Goal: Information Seeking & Learning: Find specific fact

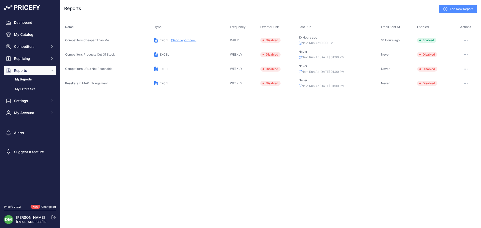
click at [461, 10] on link "Add New Report" at bounding box center [458, 9] width 38 height 8
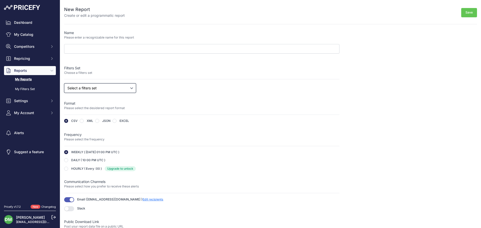
click at [117, 90] on select "Select a filters set Competitors Cheaper Than Me Competitors Products Out Of St…" at bounding box center [100, 88] width 72 height 10
click at [127, 82] on div "Name Please enter a recognizable name for this report Filters Set Choose a filt…" at bounding box center [201, 138] width 275 height 216
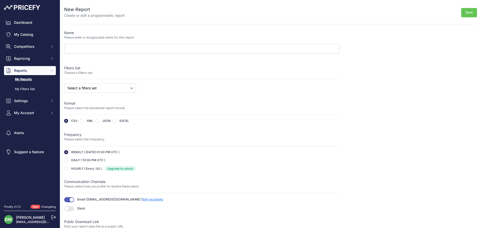
click at [127, 82] on div "Name Please enter a recognizable name for this report Filters Set Choose a filt…" at bounding box center [201, 138] width 275 height 216
click at [124, 86] on select "Select a filters set Competitors Cheaper Than Me Competitors Products Out Of St…" at bounding box center [100, 88] width 72 height 10
select select "24524"
click at [64, 83] on select "Select a filters set Competitors Cheaper Than Me Competitors Products Out Of St…" at bounding box center [100, 88] width 72 height 10
click at [121, 89] on select "Select a filters set Competitors Cheaper Than Me Competitors Products Out Of St…" at bounding box center [100, 88] width 72 height 10
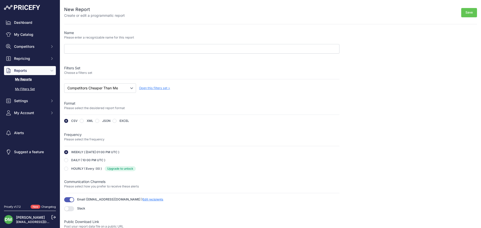
click at [33, 88] on link "My Filters Set" at bounding box center [30, 89] width 52 height 9
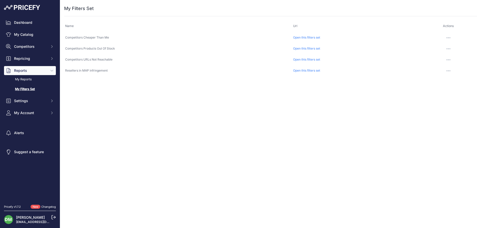
click at [445, 38] on button "button" at bounding box center [448, 37] width 10 height 7
click at [186, 117] on div "Close You are not connected to the internet. ..." at bounding box center [270, 114] width 421 height 228
click at [47, 47] on span "Competitors" at bounding box center [30, 46] width 33 height 5
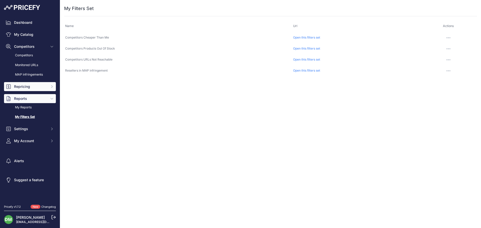
click at [48, 88] on button "Repricing" at bounding box center [30, 86] width 52 height 9
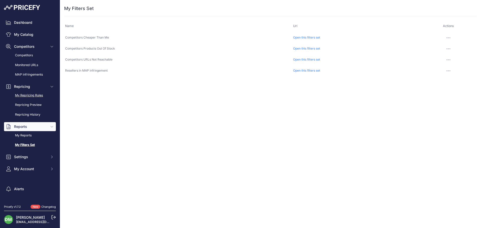
click at [32, 95] on link "My Repricing Rules" at bounding box center [30, 95] width 52 height 9
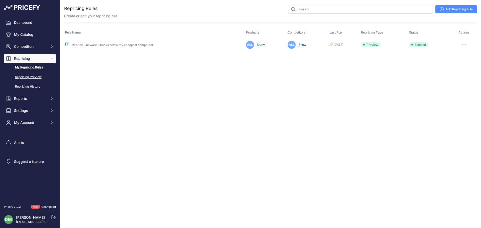
click at [33, 77] on link "Repricing Preview" at bounding box center [30, 77] width 52 height 9
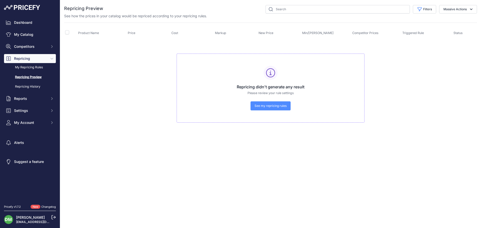
click at [266, 106] on span "See my repricing rules" at bounding box center [270, 106] width 32 height 4
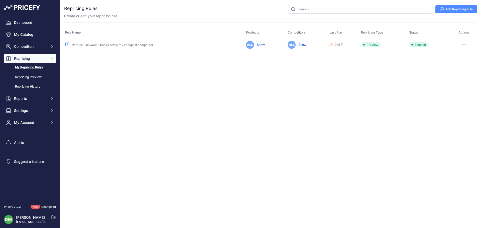
click at [22, 88] on link "Repricing History" at bounding box center [30, 86] width 52 height 9
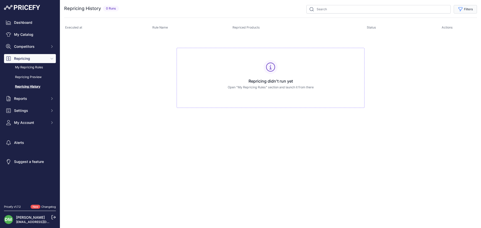
click at [465, 5] on button "Filters" at bounding box center [464, 9] width 23 height 9
click at [436, 30] on select "Select an option Reprice Linkware 5 bucks below my cheapest competitor" at bounding box center [449, 29] width 48 height 9
click at [436, 48] on select "Select an option In Progress Error Repriced" at bounding box center [449, 49] width 48 height 9
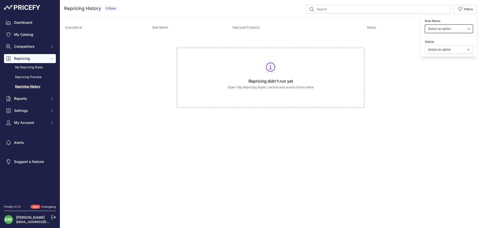
click at [433, 25] on select "Select an option Reprice Linkware 5 bucks below my cheapest competitor" at bounding box center [449, 29] width 48 height 9
click at [25, 67] on link "My Repricing Rules" at bounding box center [30, 67] width 52 height 9
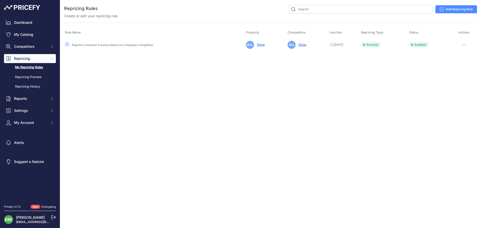
click at [452, 12] on link "Add Repricing Rule" at bounding box center [456, 9] width 42 height 8
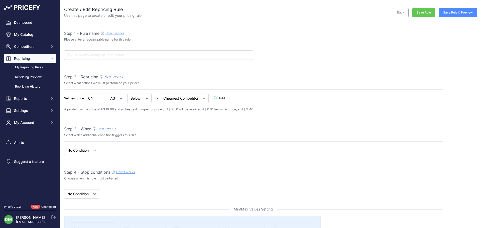
select select "7"
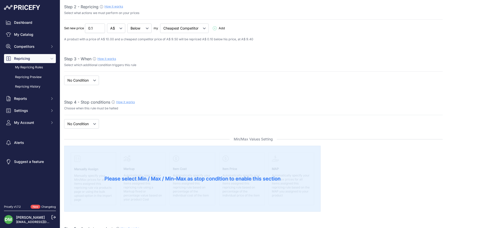
scroll to position [75, 0]
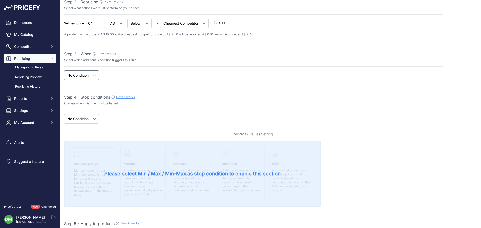
click at [89, 76] on select "When No Condition" at bounding box center [81, 76] width 35 height 10
select select "when"
click at [64, 71] on select "When No Condition" at bounding box center [81, 76] width 35 height 10
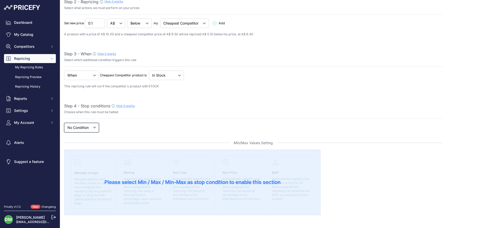
click at [82, 128] on select "New Price No Condition" at bounding box center [81, 128] width 35 height 10
click at [222, 28] on div "If New Price No Condition is Add" at bounding box center [253, 24] width 378 height 10
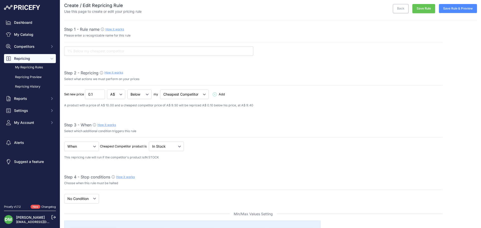
scroll to position [0, 0]
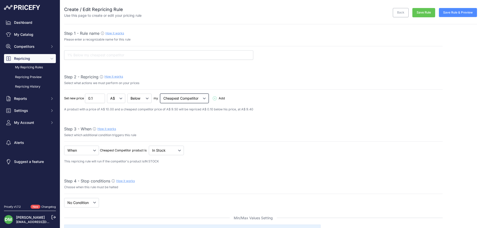
click at [169, 97] on select "Cheapest Competitor Highest Competitor" at bounding box center [184, 99] width 49 height 10
click at [219, 96] on div "Set new price 0.1 A$ % Below Add" at bounding box center [253, 99] width 378 height 10
click at [219, 99] on span "Add" at bounding box center [220, 98] width 14 height 5
click at [219, 99] on div "Set new price 0.1 A$ % Below Add" at bounding box center [253, 99] width 378 height 10
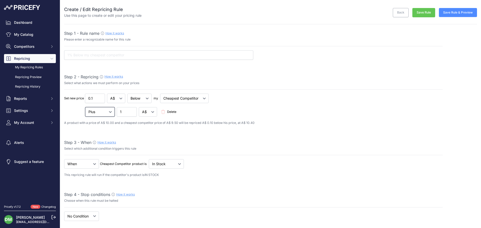
click at [110, 114] on select "Plus Minus Multiplied Divided" at bounding box center [100, 112] width 30 height 10
click at [396, 12] on link "Back" at bounding box center [401, 12] width 16 height 9
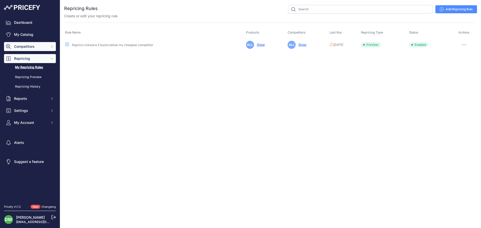
click at [30, 48] on span "Competitors" at bounding box center [30, 46] width 33 height 5
click at [33, 88] on link "Repricing History" at bounding box center [30, 86] width 52 height 9
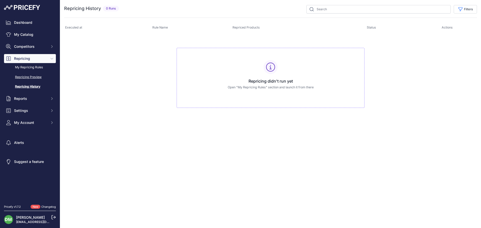
click at [33, 78] on link "Repricing Preview" at bounding box center [30, 77] width 52 height 9
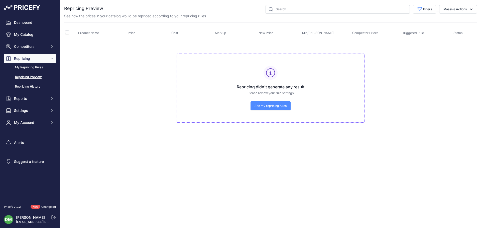
click at [265, 105] on span "See my repricing rules" at bounding box center [270, 106] width 32 height 4
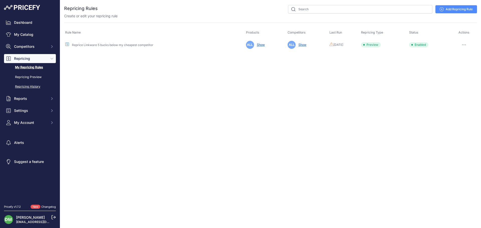
click at [26, 86] on link "Repricing History" at bounding box center [30, 86] width 52 height 9
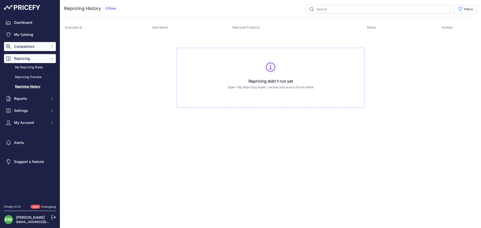
click at [24, 47] on span "Competitors" at bounding box center [30, 46] width 33 height 5
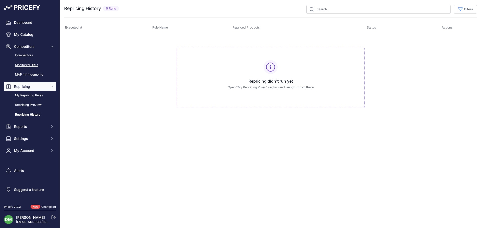
click at [24, 63] on link "Monitored URLs" at bounding box center [30, 65] width 52 height 9
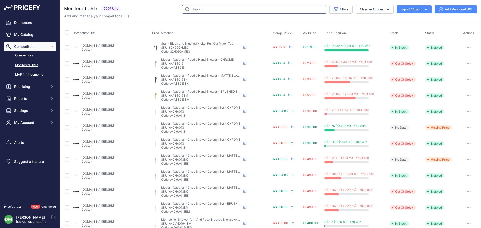
click at [270, 9] on input "text" at bounding box center [254, 9] width 144 height 9
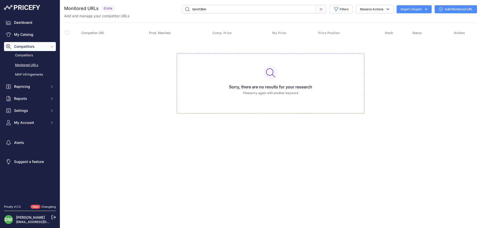
drag, startPoint x: 223, startPoint y: 10, endPoint x: 149, endPoint y: 10, distance: 73.1
click at [149, 10] on div "boro13bm Filters Saved Filters Set None Competitors Cheaper Than Me Competitors…" at bounding box center [296, 9] width 359 height 9
click at [197, 10] on input "boro13bm" at bounding box center [249, 9] width 134 height 9
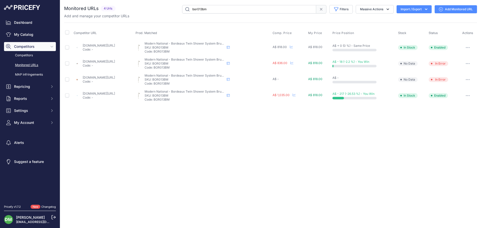
drag, startPoint x: 214, startPoint y: 9, endPoint x: 189, endPoint y: 9, distance: 24.8
click at [189, 9] on input "bor013bm" at bounding box center [249, 9] width 134 height 9
click at [307, 95] on tbody "thebluespace.com.au/products/bordeaux-twin-shower-system-brushed-bronze?prirule…" at bounding box center [270, 71] width 413 height 64
click at [307, 88] on td "A$ -" at bounding box center [289, 80] width 36 height 16
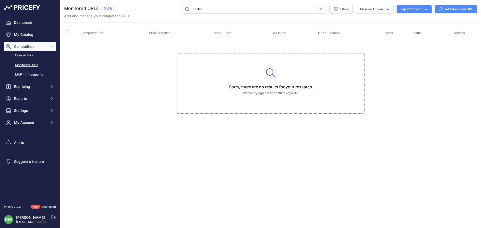
type input "boro13bm"
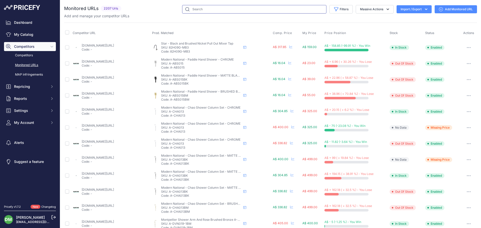
click at [192, 8] on input "text" at bounding box center [254, 9] width 144 height 9
type input "BOr013"
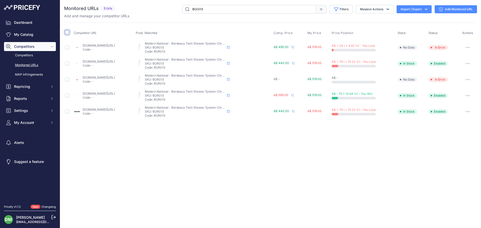
click at [67, 33] on input "checkbox" at bounding box center [67, 32] width 4 height 4
checkbox input "true"
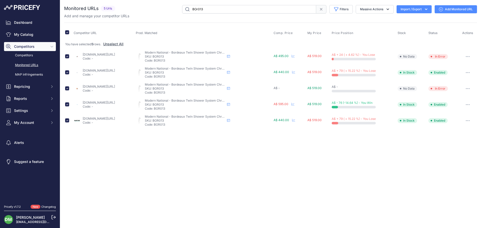
click at [467, 71] on button "button" at bounding box center [467, 72] width 10 height 7
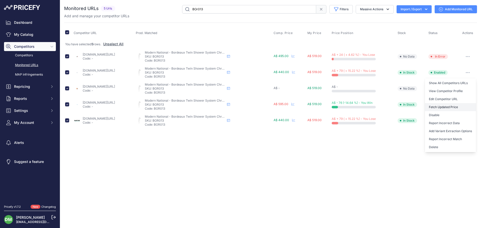
click at [446, 106] on button "Fetch Updated Price" at bounding box center [450, 107] width 51 height 8
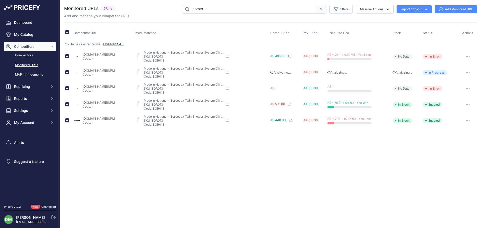
click at [426, 10] on icon "button" at bounding box center [425, 9] width 5 height 5
click at [383, 11] on button "Massive Actions" at bounding box center [375, 9] width 38 height 9
click at [375, 182] on div "Close You are not connected to the internet." at bounding box center [270, 114] width 421 height 228
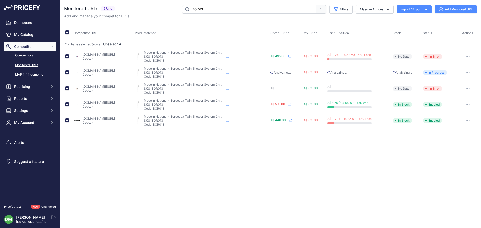
click at [95, 53] on link "bathroomsalesdirect.com.au/product/bordeaux-twin-shower-system-chrome/?prirule_…" at bounding box center [99, 55] width 32 height 4
click at [292, 122] on div at bounding box center [290, 120] width 3 height 4
click at [0, 0] on div at bounding box center [0, 0] width 0 height 0
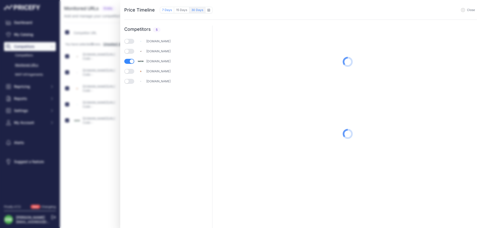
click at [195, 11] on button "30 Days" at bounding box center [197, 10] width 16 height 7
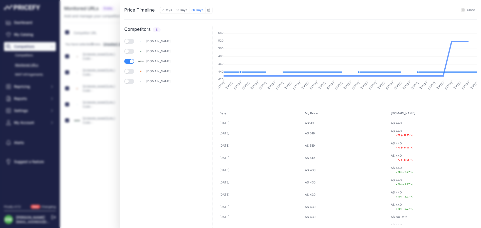
click at [129, 51] on button "button" at bounding box center [129, 51] width 10 height 5
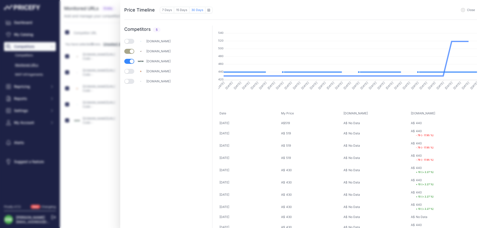
click at [130, 43] on button "button" at bounding box center [129, 41] width 10 height 5
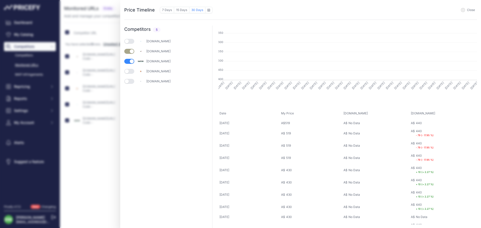
click at [130, 71] on button "button" at bounding box center [129, 71] width 10 height 5
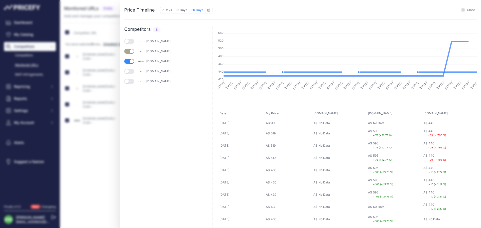
click at [130, 71] on button "button" at bounding box center [129, 71] width 10 height 5
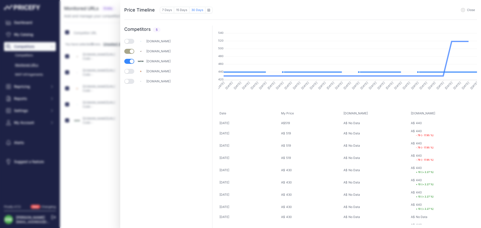
click at [130, 81] on button "button" at bounding box center [129, 81] width 10 height 5
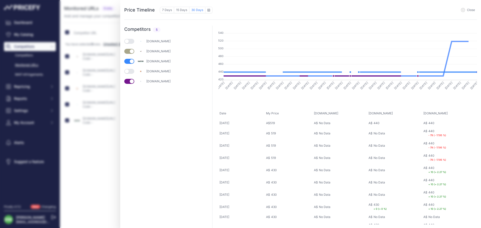
click at [131, 41] on button "button" at bounding box center [129, 41] width 10 height 5
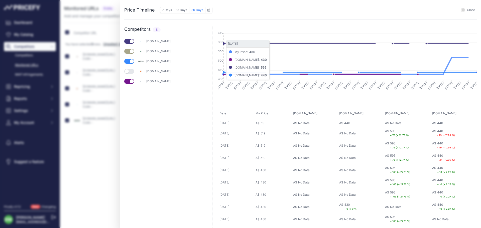
click at [133, 70] on button "button" at bounding box center [129, 71] width 10 height 5
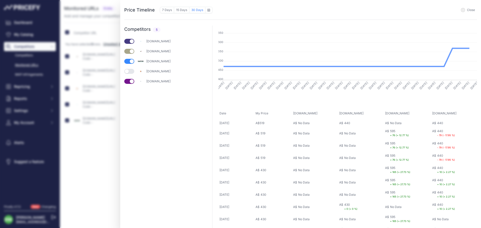
click at [130, 71] on button "button" at bounding box center [129, 71] width 10 height 5
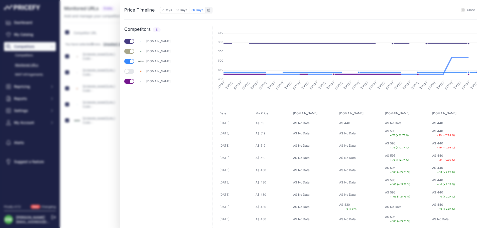
click at [210, 10] on div "to August 2025" at bounding box center [208, 10] width 7 height 7
click at [209, 10] on div "to August 2025" at bounding box center [208, 10] width 7 height 7
click at [209, 10] on icon at bounding box center [208, 10] width 3 height 3
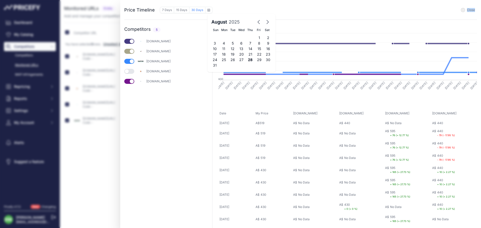
click at [472, 11] on span "Close" at bounding box center [471, 10] width 8 height 4
click at [472, 11] on link "Add Monitored URL" at bounding box center [455, 9] width 42 height 8
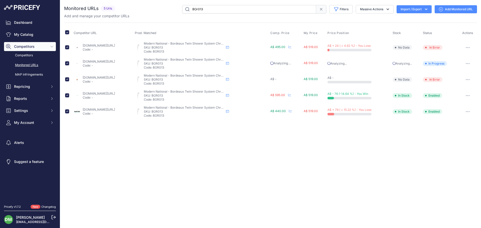
click at [231, 8] on input "BOr013" at bounding box center [249, 9] width 134 height 9
type input "BOr013BK"
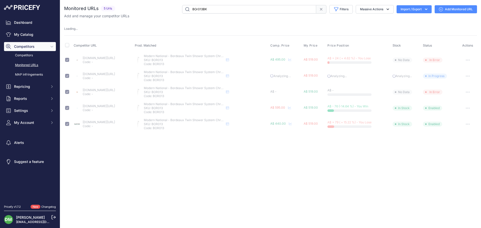
checkbox input "false"
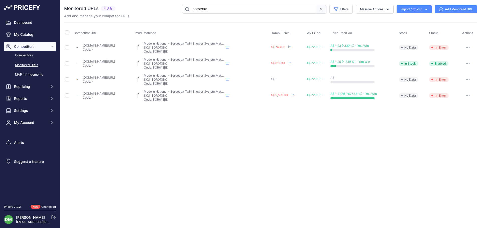
click at [85, 95] on link "acquabathrooms.com.au/products/bordeaux-traditional-matte-black-multifunction-s…" at bounding box center [99, 94] width 32 height 4
click at [94, 77] on link "renovationkingdom.com.au/modern-national-bordeaux-twin-shower-matte-black.html?…" at bounding box center [99, 78] width 32 height 4
click at [105, 63] on link "thebluespace.com.au/products/bordeaux-twin-shower-system-black?prirule_jdsnikfk…" at bounding box center [99, 62] width 32 height 4
click at [104, 46] on link "bathroomsalesdirect.com.au/product/bordeaux-twin-shower-system-black/?prirule_j…" at bounding box center [99, 46] width 32 height 4
click at [321, 45] on span "A$ 720.00" at bounding box center [313, 47] width 15 height 4
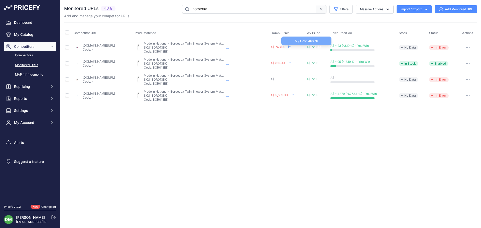
click at [321, 45] on span "A$ 720.00" at bounding box center [313, 47] width 15 height 4
click at [104, 62] on link "thebluespace.com.au/products/bordeaux-twin-shower-system-black?prirule_jdsnikfk…" at bounding box center [99, 62] width 32 height 4
click at [215, 15] on div "Add and manage your competitor URLs" at bounding box center [270, 16] width 413 height 5
drag, startPoint x: 197, startPoint y: 9, endPoint x: 208, endPoint y: 7, distance: 11.4
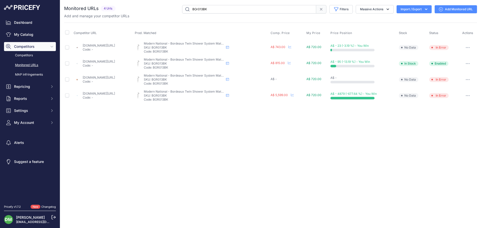
click at [208, 7] on input "BOr013BK" at bounding box center [249, 9] width 134 height 9
click at [199, 9] on input "BOr013BK" at bounding box center [249, 9] width 134 height 9
drag, startPoint x: 198, startPoint y: 9, endPoint x: 217, endPoint y: 9, distance: 19.0
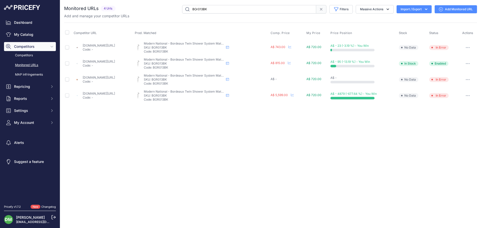
click at [217, 9] on input "BOr013BK" at bounding box center [249, 9] width 134 height 9
type input "BOr004bk"
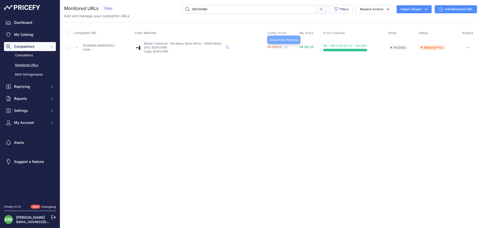
click at [288, 46] on icon at bounding box center [286, 46] width 3 height 3
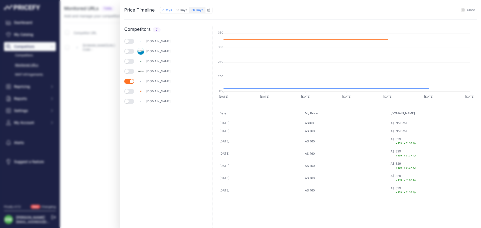
click at [201, 10] on button "30 Days" at bounding box center [197, 10] width 16 height 7
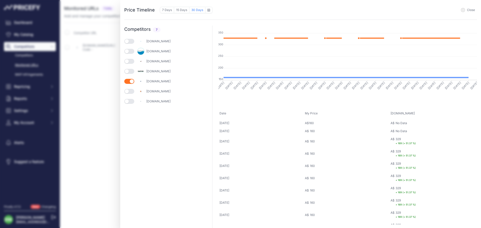
click at [465, 9] on button "Close" at bounding box center [468, 10] width 14 height 4
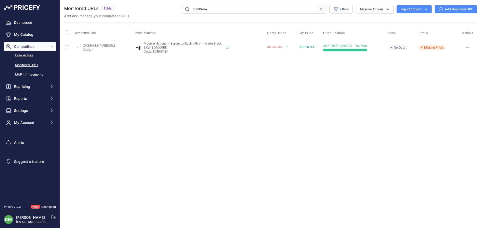
click at [27, 58] on link "Competitors" at bounding box center [30, 55] width 52 height 9
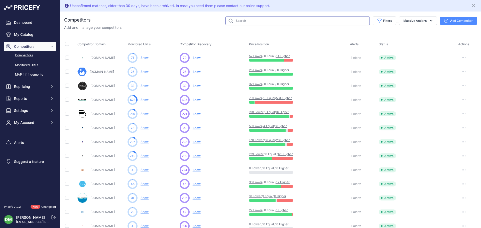
click at [255, 20] on input "text" at bounding box center [297, 21] width 144 height 9
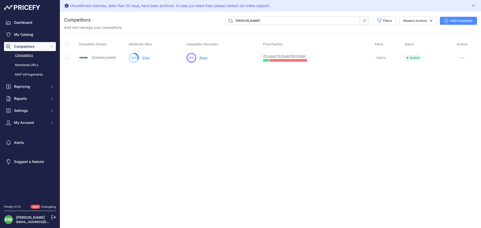
drag, startPoint x: 266, startPoint y: 23, endPoint x: 201, endPoint y: 22, distance: 64.9
click at [201, 22] on div "clifton Filters Competitor Status Select an option Active Disabled Update Profi…" at bounding box center [284, 21] width 386 height 9
click at [473, 6] on icon "Close" at bounding box center [473, 5] width 3 height 3
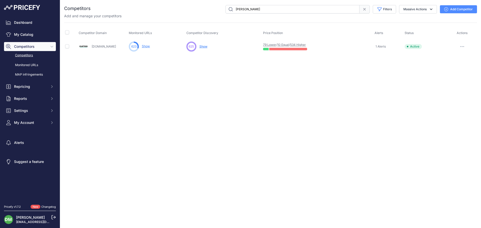
click at [241, 9] on input "clifton" at bounding box center [292, 9] width 134 height 9
click at [241, 8] on input "smeaton" at bounding box center [292, 9] width 134 height 9
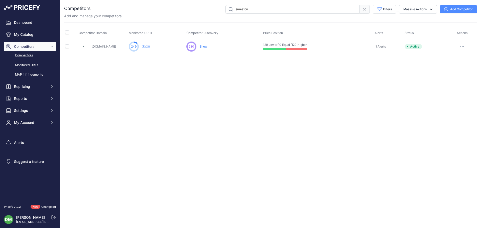
click at [241, 8] on input "smeaton" at bounding box center [292, 9] width 134 height 9
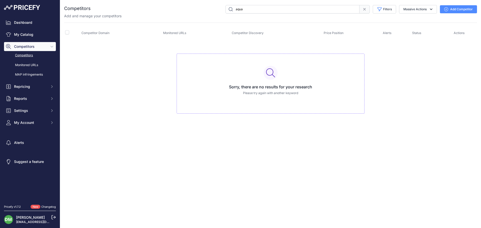
drag, startPoint x: 175, startPoint y: 6, endPoint x: 172, endPoint y: 6, distance: 2.8
click at [172, 6] on div "aqua Filters Competitor Status Select an option Active Disabled Update Profile …" at bounding box center [284, 9] width 386 height 9
type input "brands"
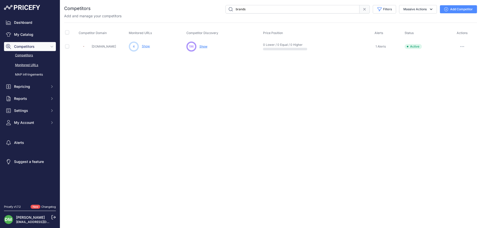
click at [22, 66] on link "Monitored URLs" at bounding box center [30, 65] width 52 height 9
click at [22, 56] on link "Competitors" at bounding box center [30, 55] width 52 height 9
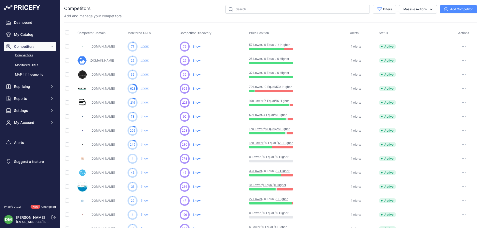
click at [23, 44] on span "Competitors" at bounding box center [30, 46] width 33 height 5
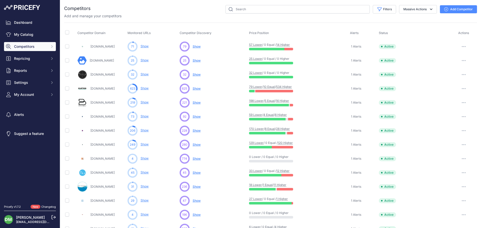
click at [23, 44] on span "Competitors" at bounding box center [30, 46] width 33 height 5
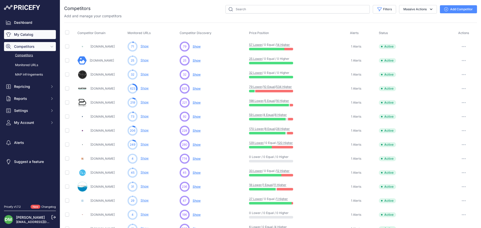
click at [27, 32] on link "My Catalog" at bounding box center [30, 34] width 52 height 9
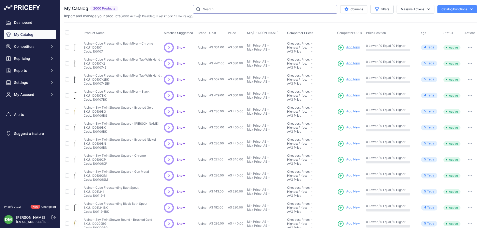
click at [230, 10] on input "text" at bounding box center [265, 9] width 144 height 9
click at [415, 7] on button "Massive Actions" at bounding box center [415, 9] width 38 height 9
click at [383, 7] on button "Filters" at bounding box center [381, 9] width 23 height 9
click at [364, 53] on select "Select an option Matched Unmatched" at bounding box center [365, 49] width 48 height 9
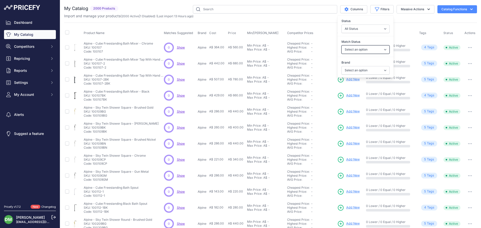
click at [364, 52] on select "Select an option Matched Unmatched" at bounding box center [365, 49] width 48 height 9
click at [366, 30] on select "All Status Only Enabled Only Disabled" at bounding box center [365, 29] width 48 height 9
click at [360, 73] on select "Select an option 2Magpies Alpine Aqua Perla Ceramic Exchange Claya Ebony & [PER…" at bounding box center [365, 70] width 48 height 9
select select "Modern National"
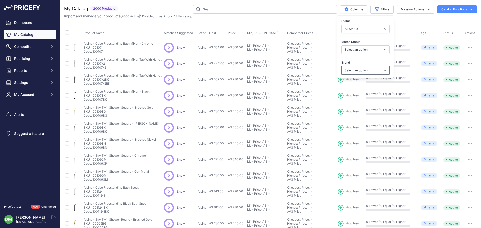
click at [341, 66] on select "Select an option 2Magpies Alpine Aqua Perla Ceramic Exchange Claya Ebony & [PER…" at bounding box center [365, 70] width 48 height 9
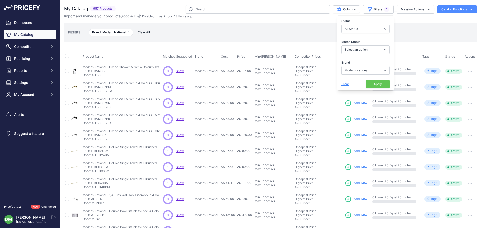
click at [272, 27] on div "FILTERS | Brand: Modern National Remove filter option Clear All" at bounding box center [270, 33] width 405 height 14
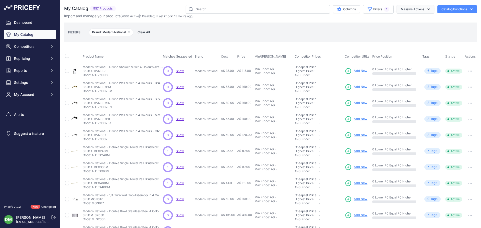
click at [418, 10] on button "Massive Actions" at bounding box center [415, 9] width 38 height 9
click at [370, 10] on button "Filters 1" at bounding box center [378, 9] width 31 height 9
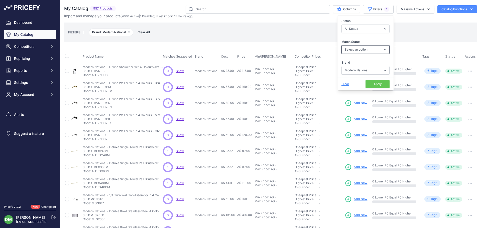
click at [364, 49] on select "Select an option Matched Unmatched" at bounding box center [365, 49] width 48 height 9
click at [364, 29] on select "All Status Only Enabled Only Disabled" at bounding box center [365, 29] width 48 height 9
click at [451, 11] on button "Catalog Functions" at bounding box center [457, 9] width 40 height 8
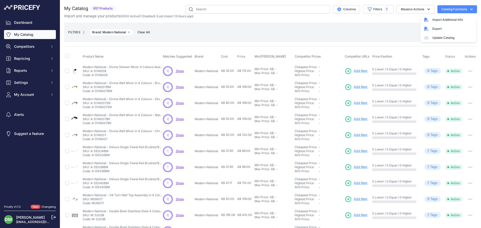
click at [377, 32] on div "FILTERS | Brand: Modern National Remove filter option Clear All" at bounding box center [270, 33] width 405 height 14
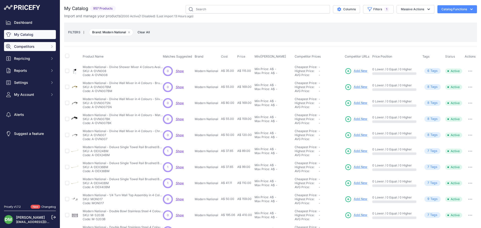
click at [43, 46] on span "Competitors" at bounding box center [30, 46] width 33 height 5
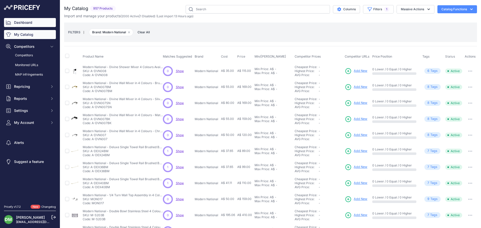
click at [35, 24] on link "Dashboard" at bounding box center [30, 22] width 52 height 9
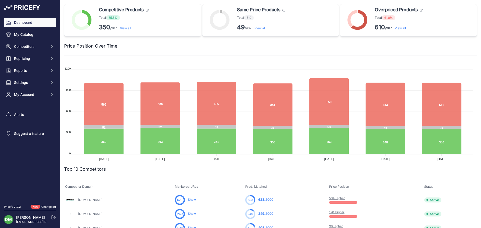
click at [397, 27] on link "View all" at bounding box center [400, 28] width 11 height 4
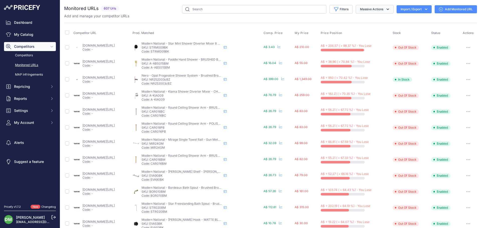
click at [372, 9] on button "Massive Actions" at bounding box center [375, 9] width 38 height 9
click at [341, 10] on button "Filters" at bounding box center [340, 9] width 23 height 9
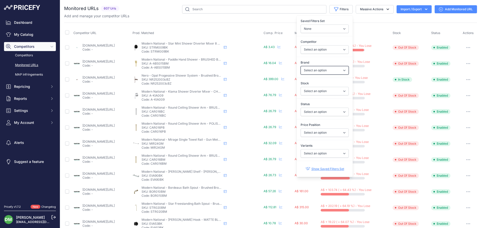
click at [328, 71] on select "Select an option 2Magpies Alpine Aqua Perla Ceramic Exchange Claya Ebony & [PER…" at bounding box center [324, 70] width 48 height 9
select select "Modern National"
click at [300, 66] on select "Select an option 2Magpies Alpine Aqua Perla Ceramic Exchange Claya Ebony & [PER…" at bounding box center [324, 70] width 48 height 9
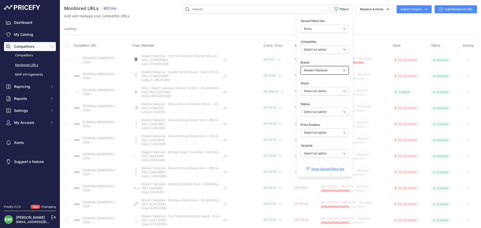
select select
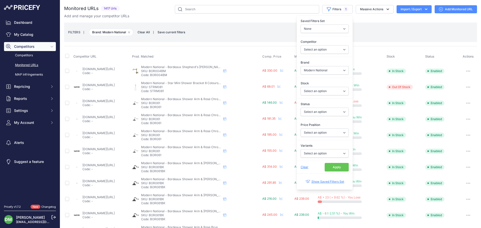
click at [335, 169] on button "Apply" at bounding box center [337, 167] width 24 height 9
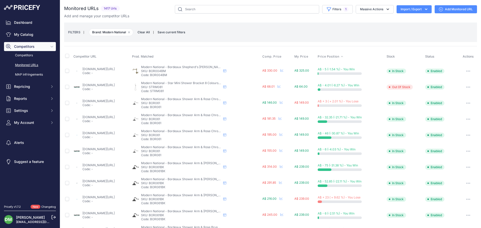
click at [333, 57] on span "Price Position" at bounding box center [328, 57] width 22 height 4
click at [333, 57] on div "Competitor URL Prod. Matched Comp. Price My Price" at bounding box center [270, 215] width 413 height 338
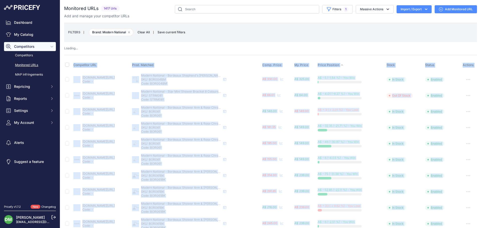
click at [332, 65] on span "Price Position" at bounding box center [328, 65] width 22 height 4
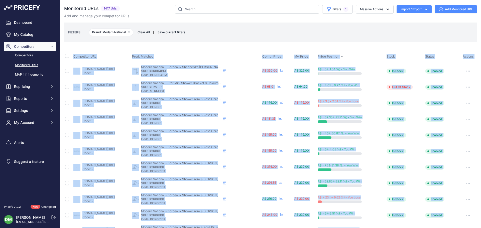
click at [335, 56] on span "Price Position" at bounding box center [328, 57] width 22 height 4
click at [335, 56] on div "Competitor URL Prod. Matched Comp. Price My Price" at bounding box center [270, 215] width 413 height 338
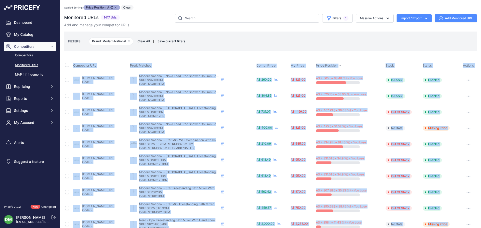
click at [86, 79] on link "[DOMAIN_NAME][URL]" at bounding box center [98, 78] width 32 height 4
drag, startPoint x: 186, startPoint y: 79, endPoint x: 167, endPoint y: 79, distance: 19.3
click at [167, 79] on p "SKU: NVA013CM" at bounding box center [179, 80] width 80 height 4
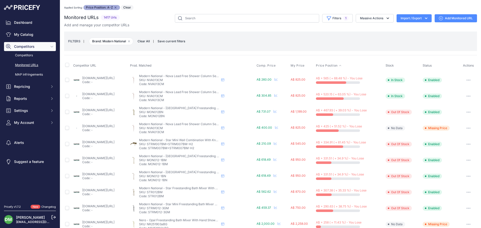
drag, startPoint x: 167, startPoint y: 80, endPoint x: 182, endPoint y: 80, distance: 15.5
click at [182, 80] on p "SKU: NVA013CM" at bounding box center [179, 80] width 80 height 4
copy p "NVA013CM"
